Goal: Task Accomplishment & Management: Use online tool/utility

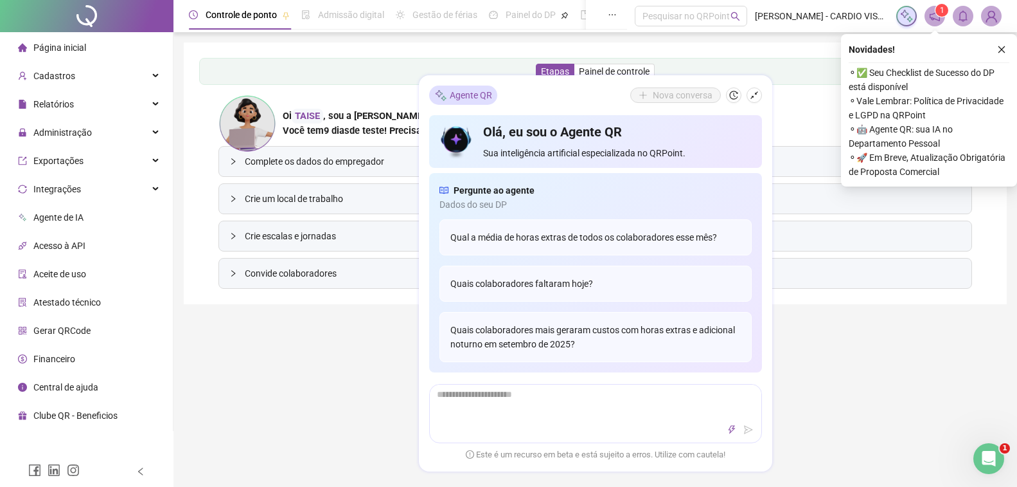
click at [319, 162] on span "Complete os dados do empregador" at bounding box center [603, 161] width 717 height 14
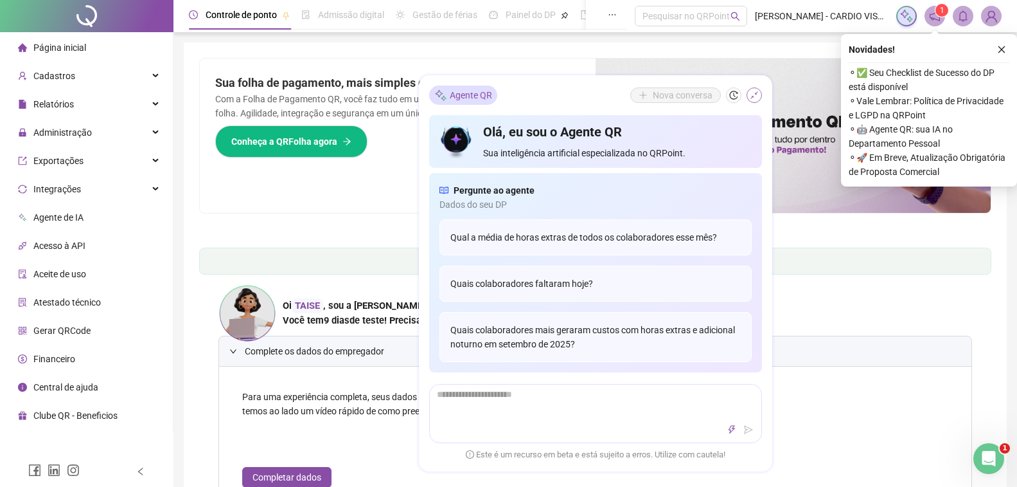
click at [755, 94] on icon "shrink" at bounding box center [755, 95] width 8 height 8
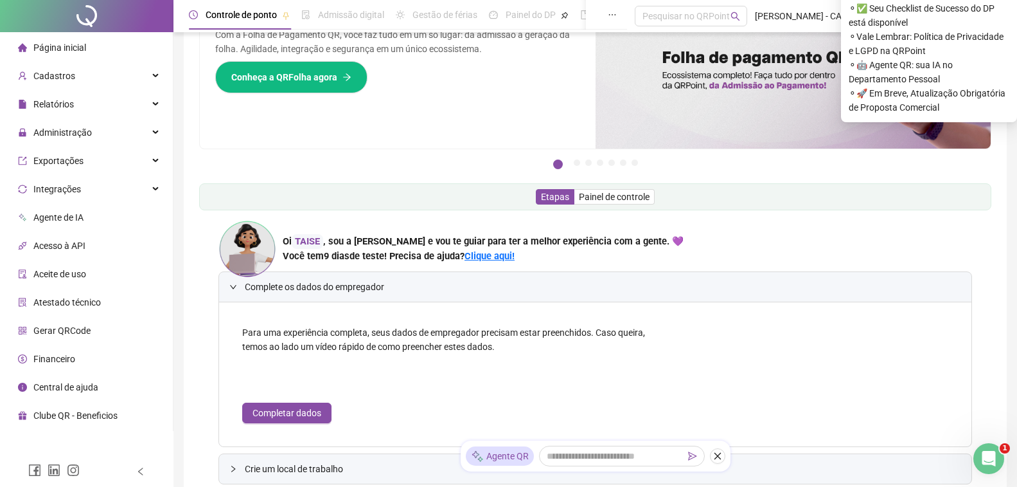
scroll to position [129, 0]
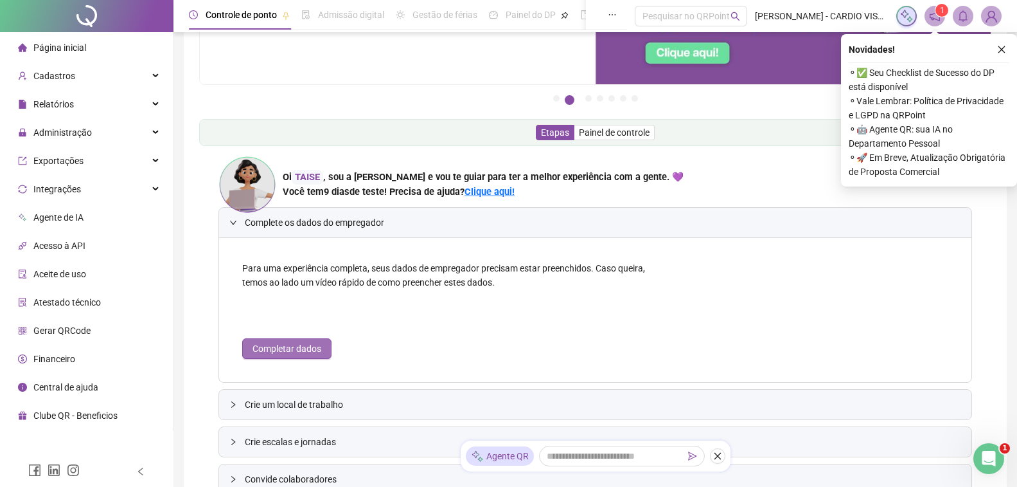
click at [296, 346] on span "Completar dados" at bounding box center [287, 348] width 69 height 14
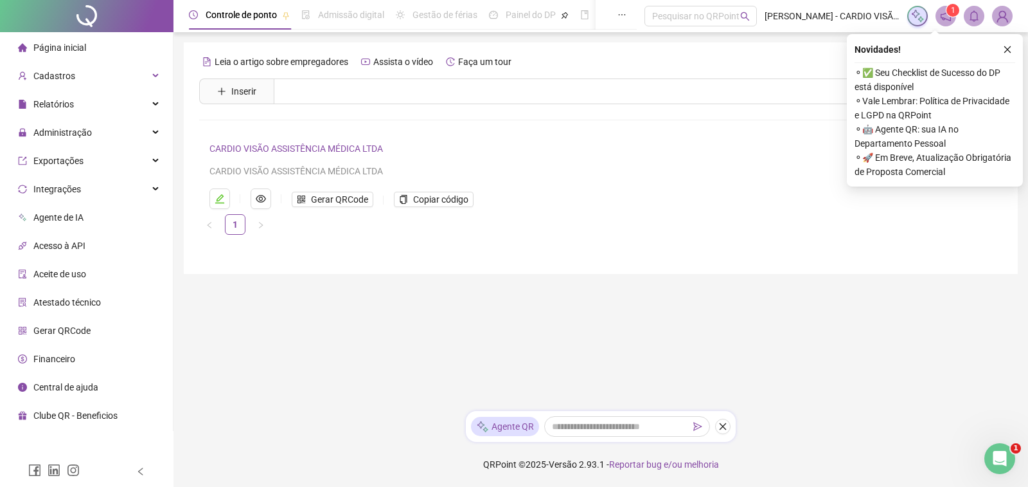
click at [504, 427] on div "Agente QR" at bounding box center [505, 425] width 68 height 19
click at [339, 201] on span "Gerar QRCode" at bounding box center [339, 199] width 57 height 14
click at [259, 201] on icon "eye" at bounding box center [261, 199] width 10 height 8
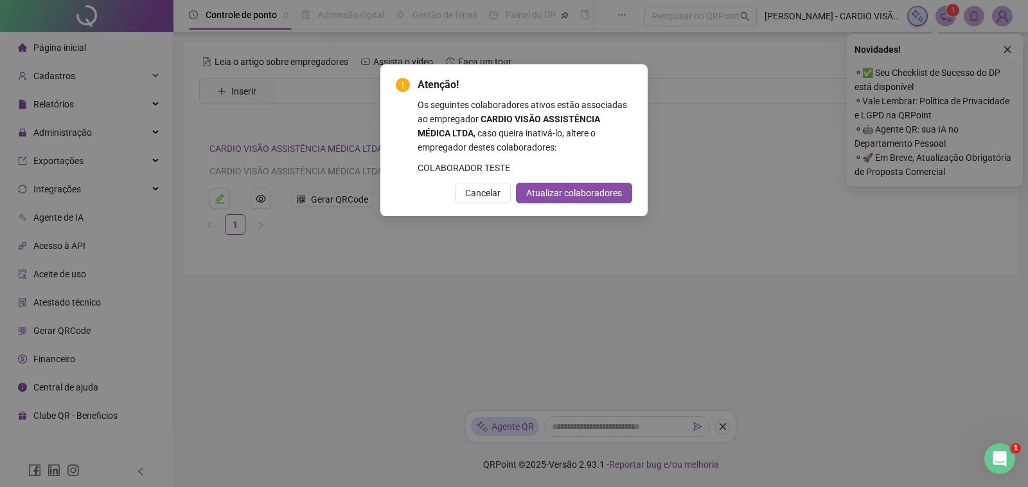
click at [706, 132] on div "Atenção! Os seguintes colaboradores ativos estão associadas ao empregador CARDI…" at bounding box center [514, 243] width 1028 height 487
click at [569, 200] on span "Atualizar colaboradores" at bounding box center [574, 193] width 96 height 14
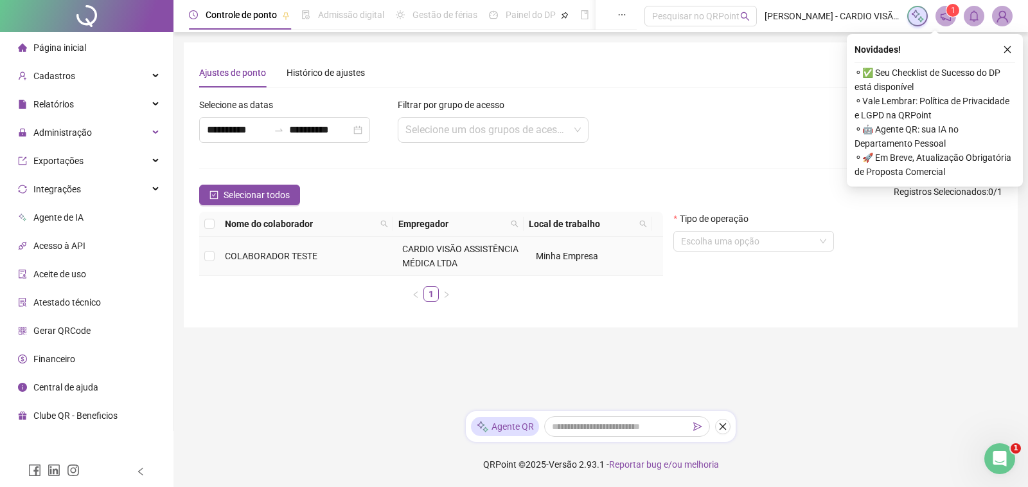
click at [445, 252] on span "CARDIO VISÃO ASSISTÊNCIA MÉDICA LTDA" at bounding box center [460, 256] width 116 height 24
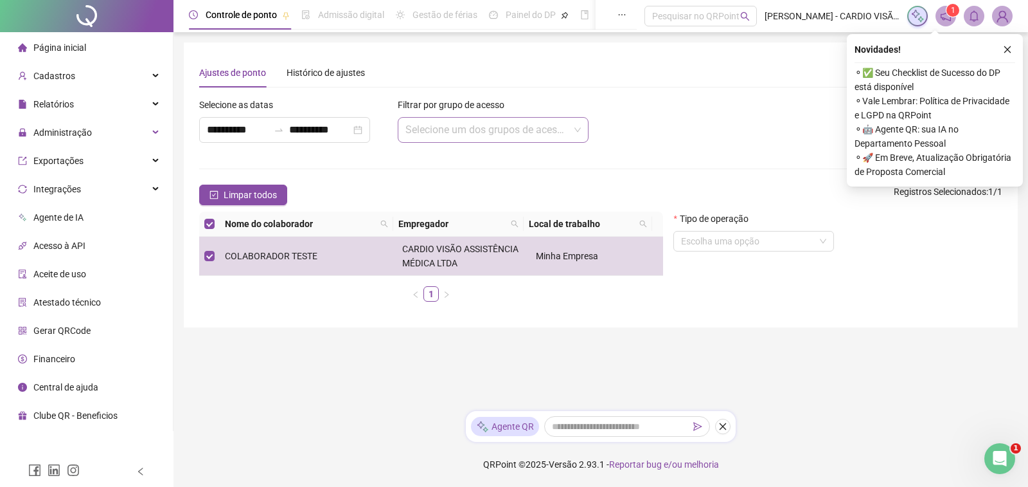
click at [420, 125] on input "search" at bounding box center [488, 130] width 164 height 24
click at [47, 76] on span "Cadastros" at bounding box center [54, 76] width 42 height 10
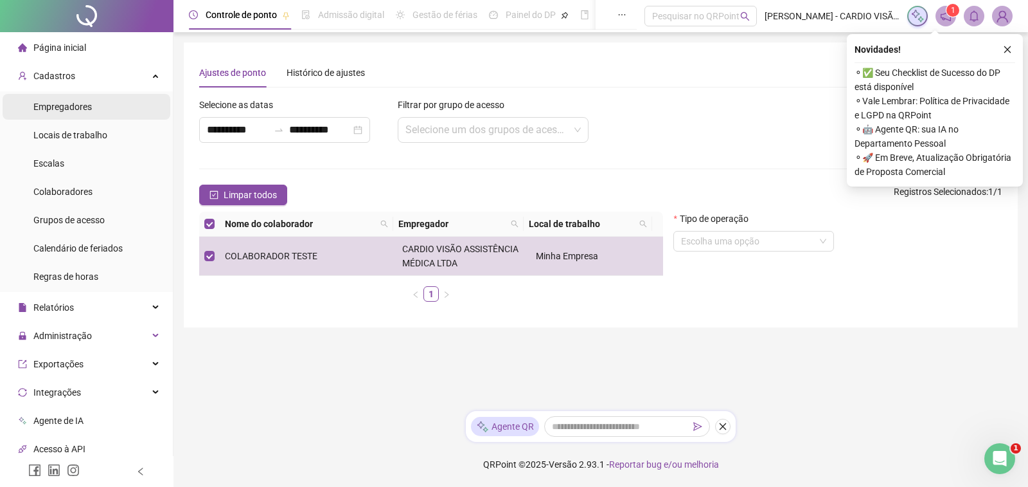
click at [63, 108] on span "Empregadores" at bounding box center [62, 107] width 58 height 10
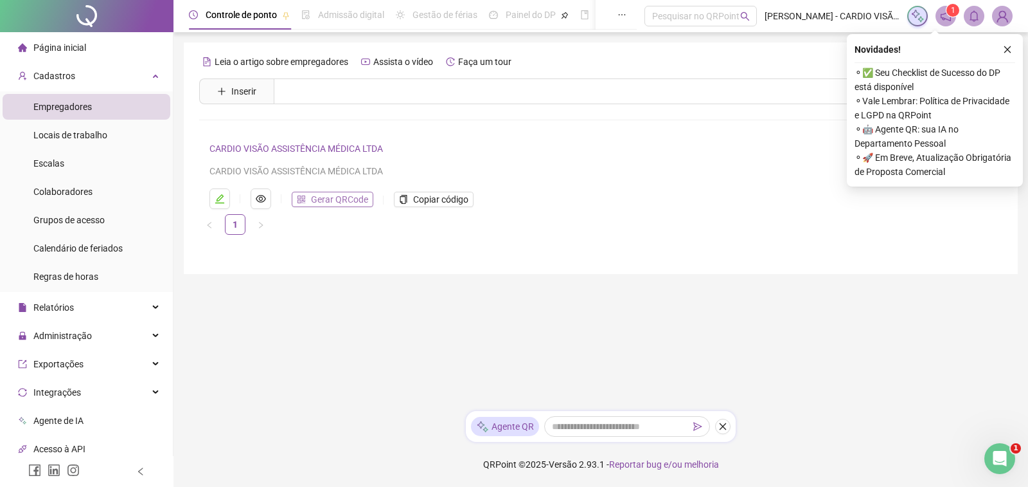
click at [353, 197] on span "Gerar QRCode" at bounding box center [339, 199] width 57 height 14
